Goal: Information Seeking & Learning: Find specific fact

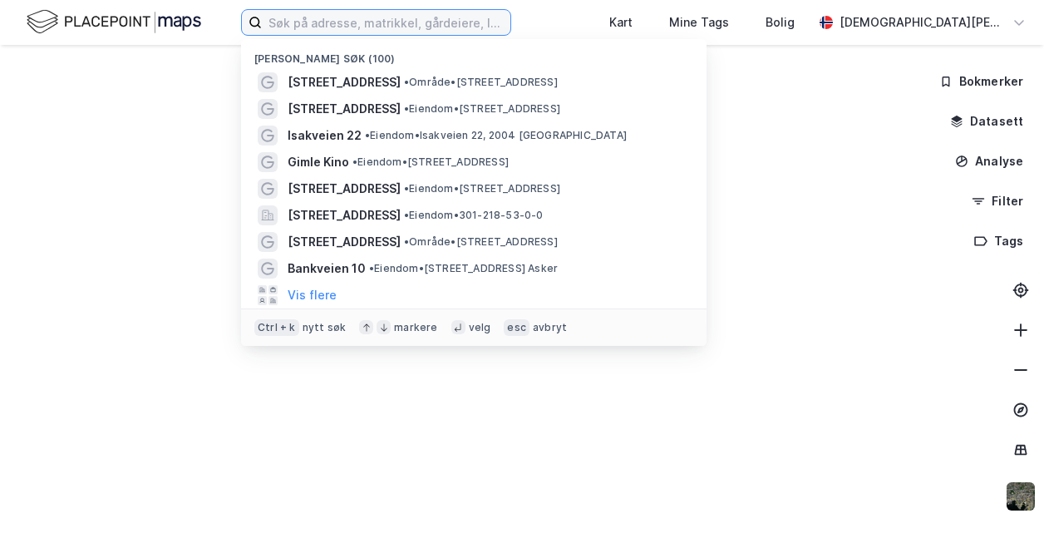
click at [303, 26] on input at bounding box center [386, 22] width 249 height 25
paste input "[PERSON_NAME]"
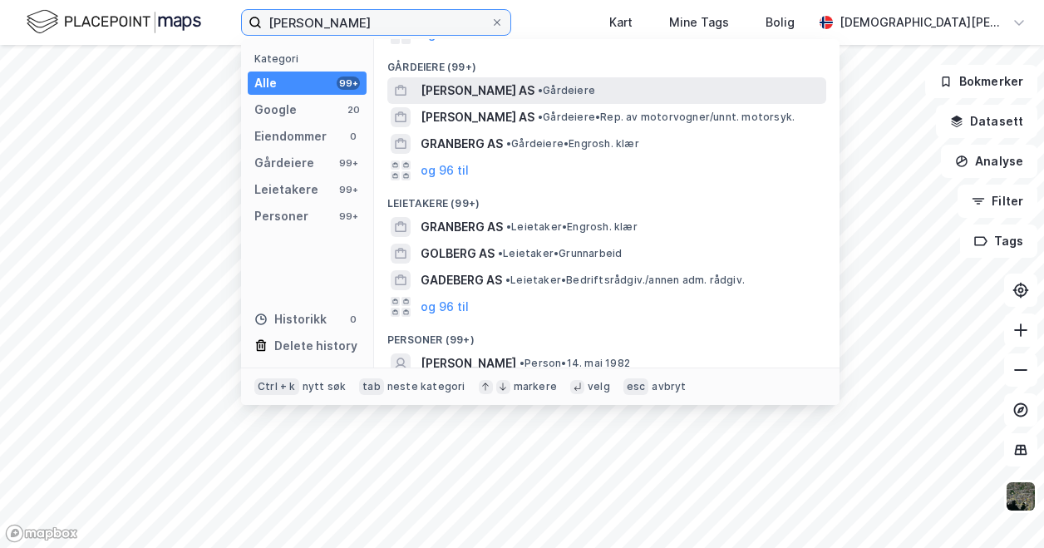
scroll to position [229, 0]
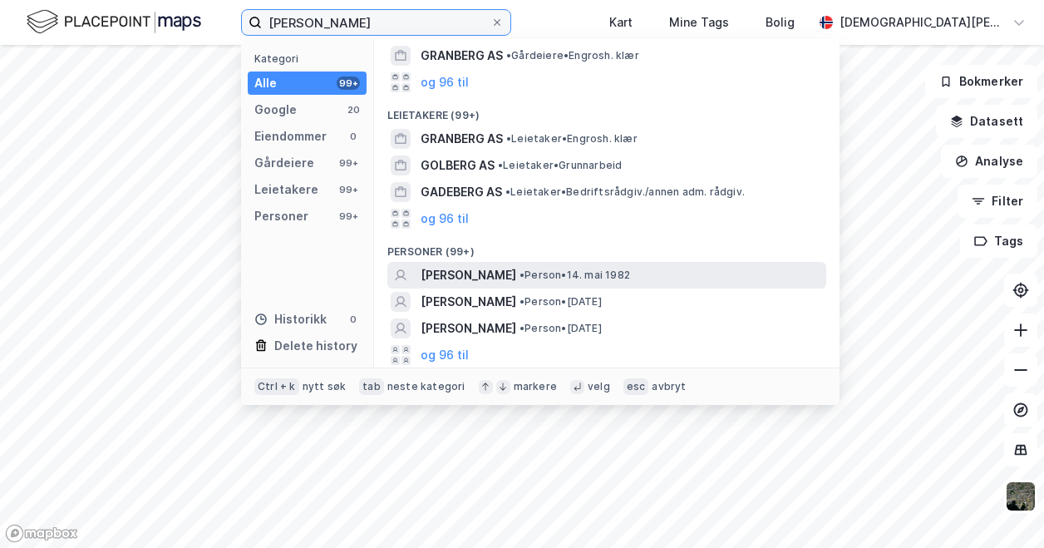
type input "[PERSON_NAME]"
click at [516, 272] on span "[PERSON_NAME]" at bounding box center [469, 275] width 96 height 20
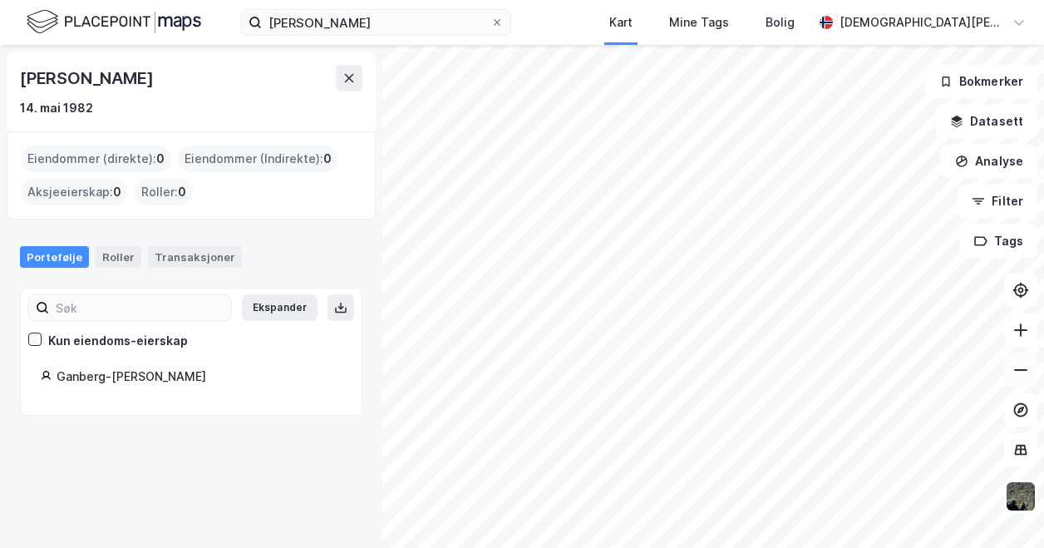
click at [1023, 372] on icon at bounding box center [1021, 370] width 17 height 17
click at [1023, 336] on icon at bounding box center [1021, 330] width 17 height 17
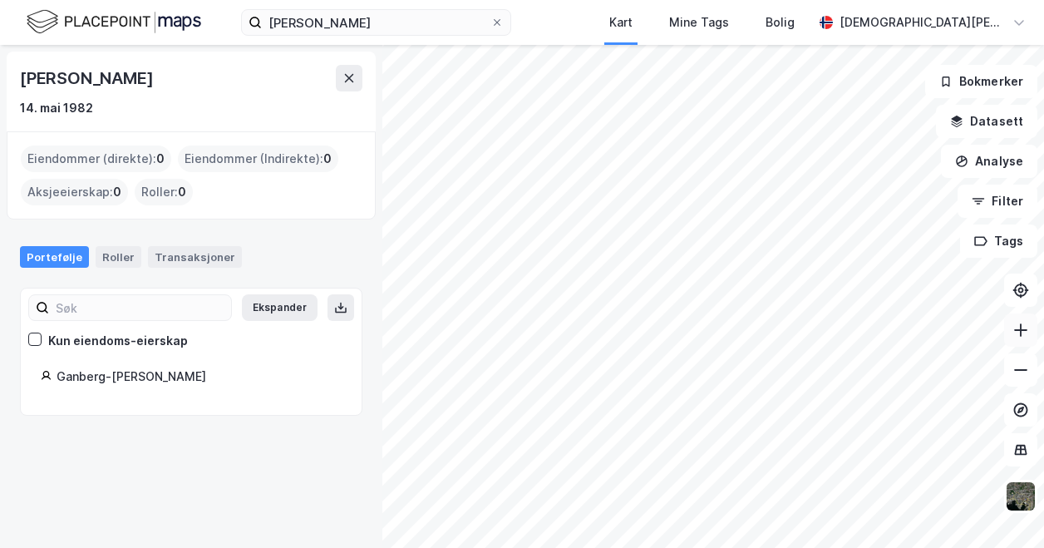
click at [1023, 336] on icon at bounding box center [1021, 330] width 17 height 17
click at [346, 85] on button at bounding box center [349, 78] width 27 height 27
